Goal: Entertainment & Leisure: Consume media (video, audio)

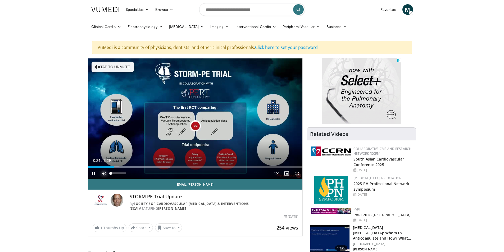
click at [101, 173] on span "Video Player" at bounding box center [104, 173] width 11 height 11
